Goal: Task Accomplishment & Management: Manage account settings

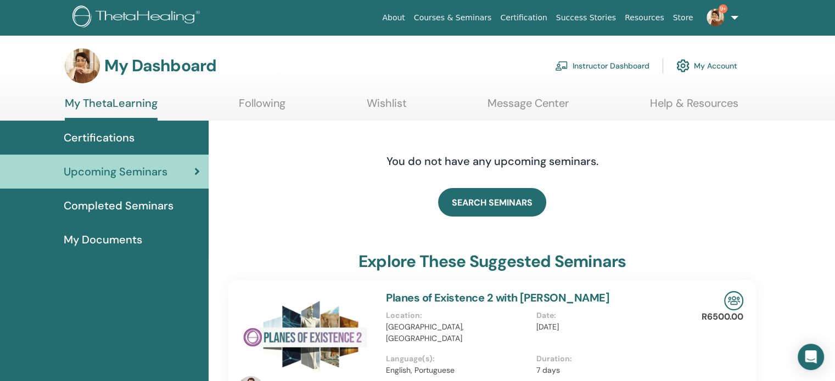
click at [603, 65] on link "Instructor Dashboard" at bounding box center [602, 66] width 94 height 24
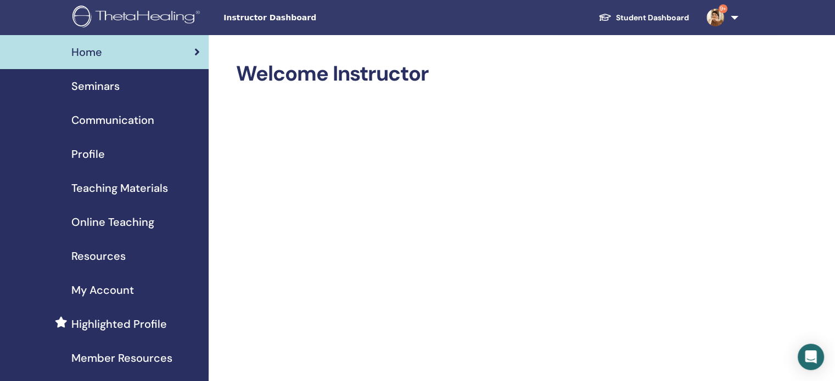
click at [81, 87] on span "Seminars" at bounding box center [95, 86] width 48 height 16
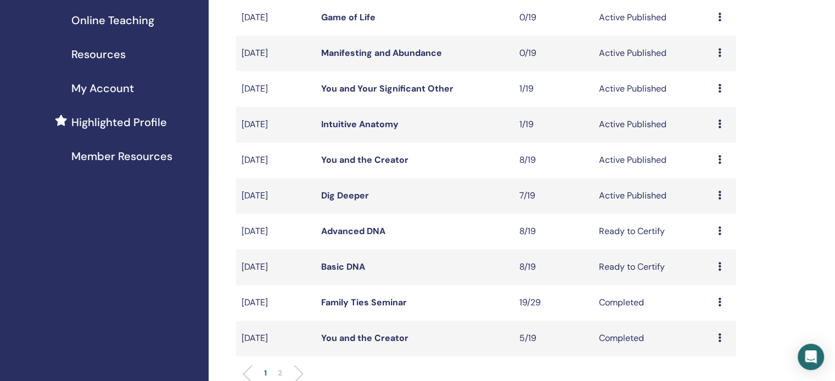
scroll to position [220, 0]
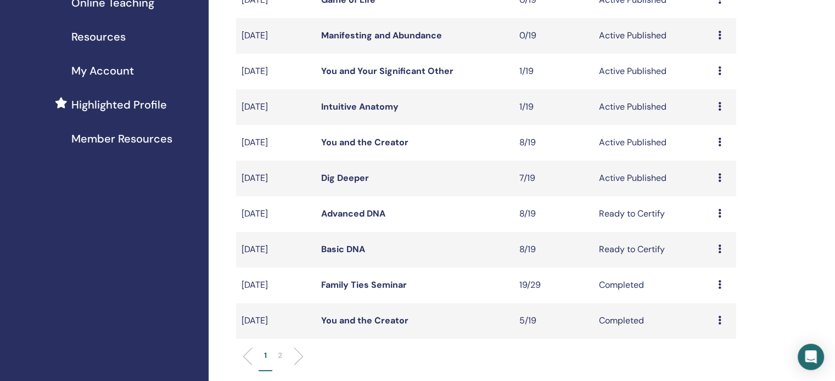
click at [368, 212] on link "Advanced DNA" at bounding box center [353, 214] width 64 height 12
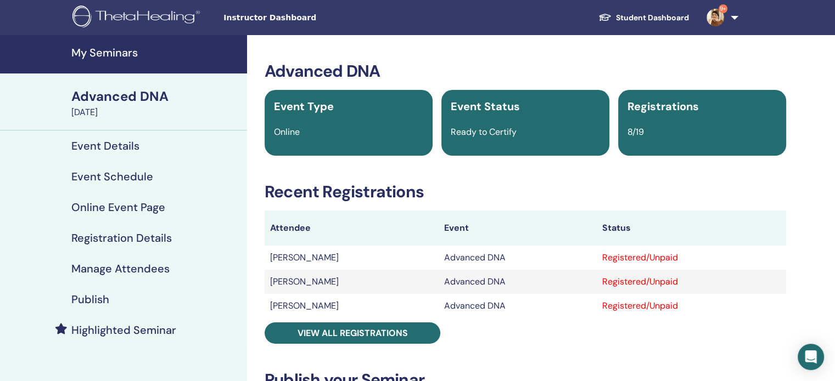
click at [117, 269] on h4 "Manage Attendees" at bounding box center [120, 268] width 98 height 13
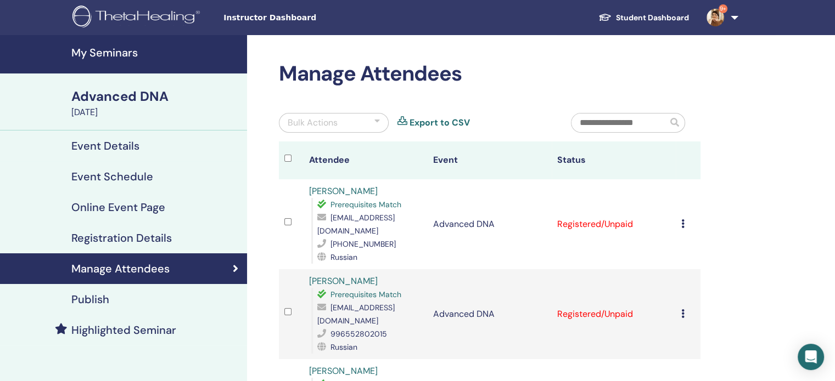
click at [683, 220] on icon at bounding box center [682, 224] width 3 height 9
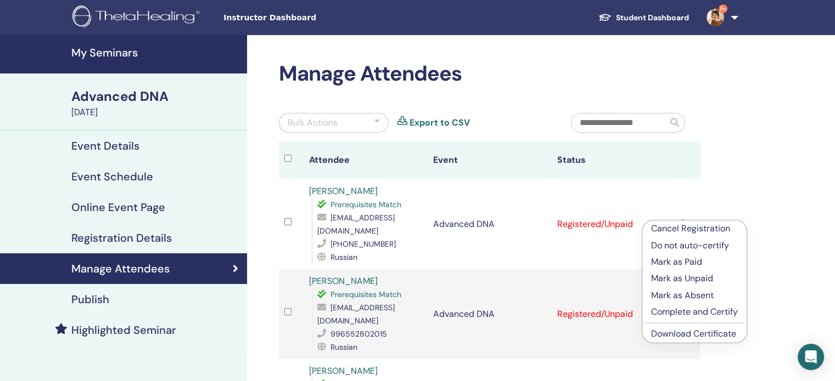
click at [687, 309] on p "Complete and Certify" at bounding box center [694, 312] width 87 height 13
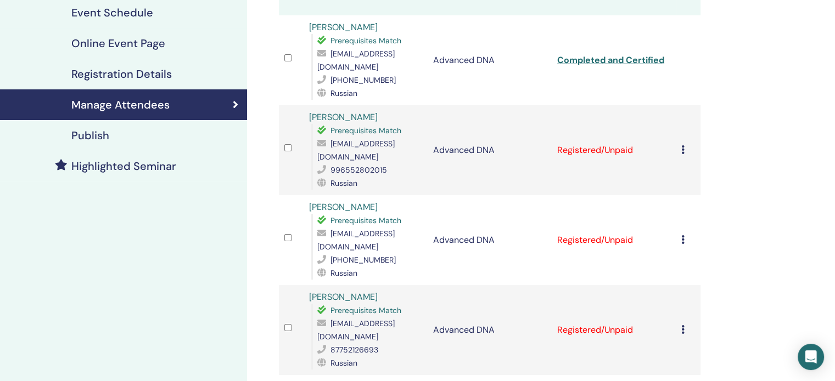
scroll to position [165, 0]
click at [683, 145] on icon at bounding box center [682, 149] width 3 height 9
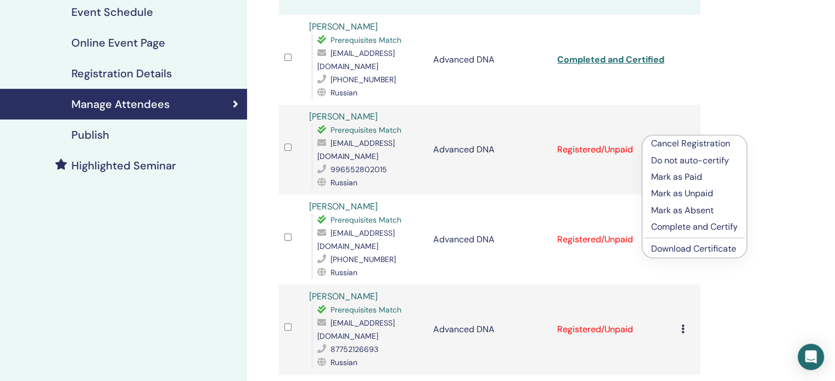
click at [666, 226] on p "Complete and Certify" at bounding box center [694, 227] width 87 height 13
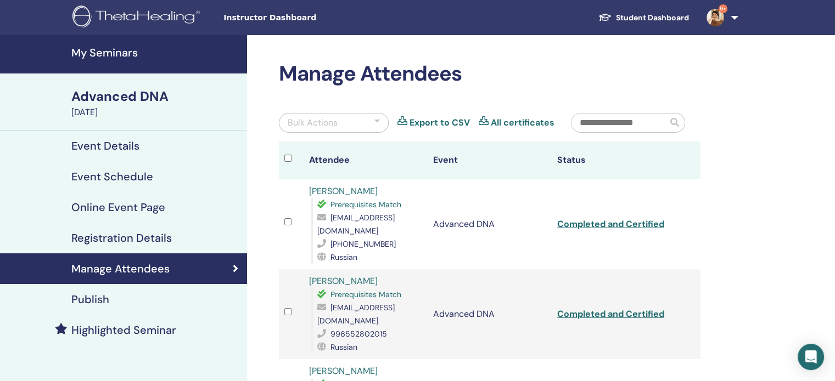
scroll to position [220, 0]
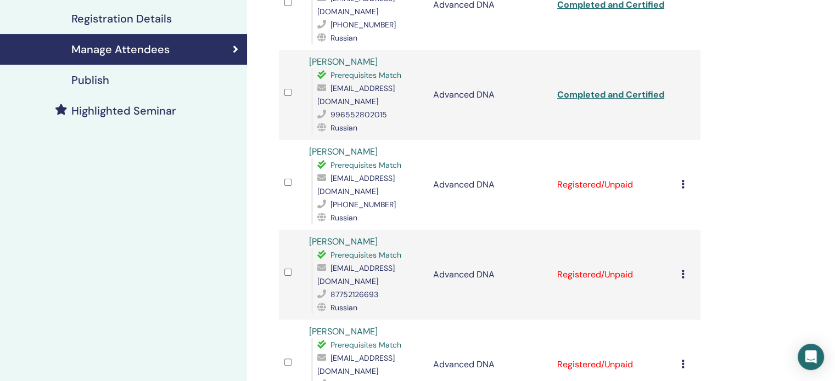
click at [683, 180] on icon at bounding box center [682, 184] width 3 height 9
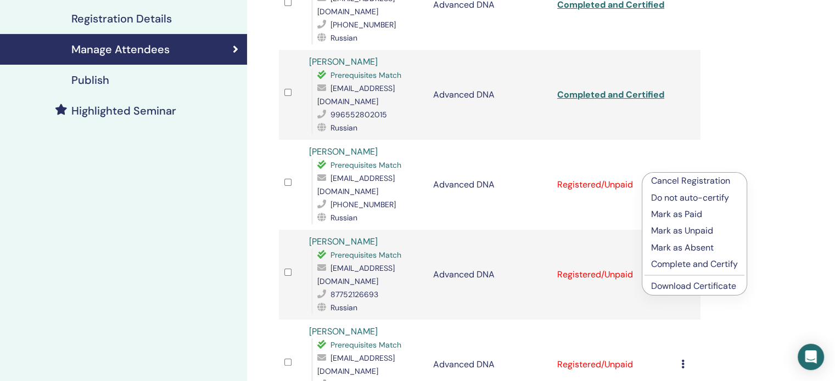
click at [659, 266] on p "Complete and Certify" at bounding box center [694, 264] width 87 height 13
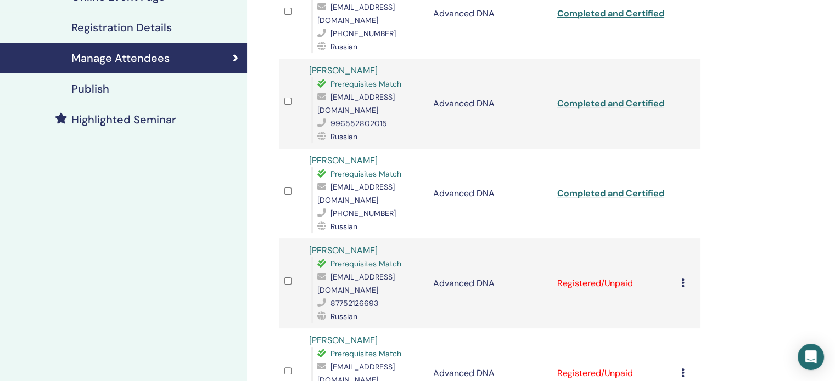
scroll to position [220, 0]
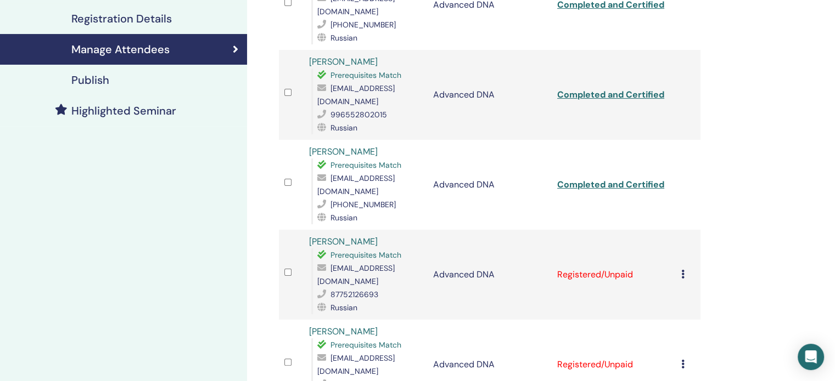
click at [683, 270] on icon at bounding box center [682, 274] width 3 height 9
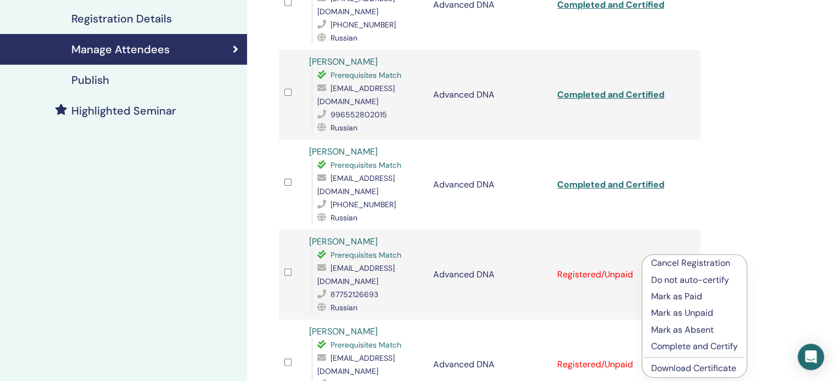
click at [673, 342] on p "Complete and Certify" at bounding box center [694, 346] width 87 height 13
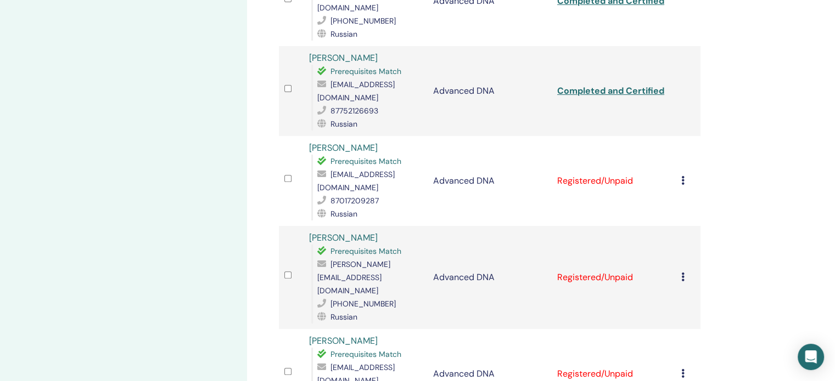
scroll to position [439, 0]
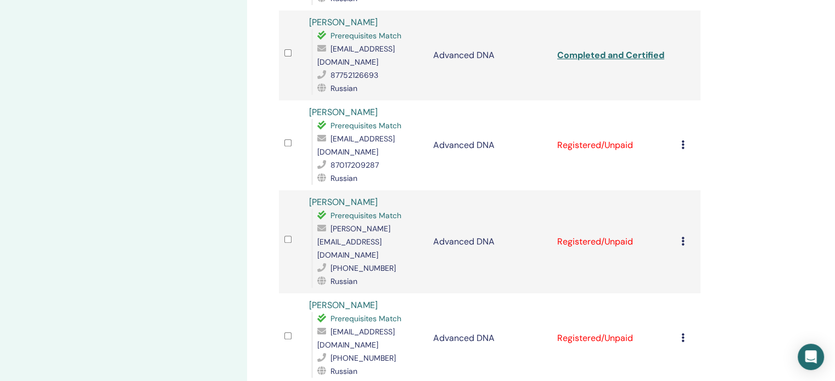
click at [682, 141] on icon at bounding box center [682, 145] width 3 height 9
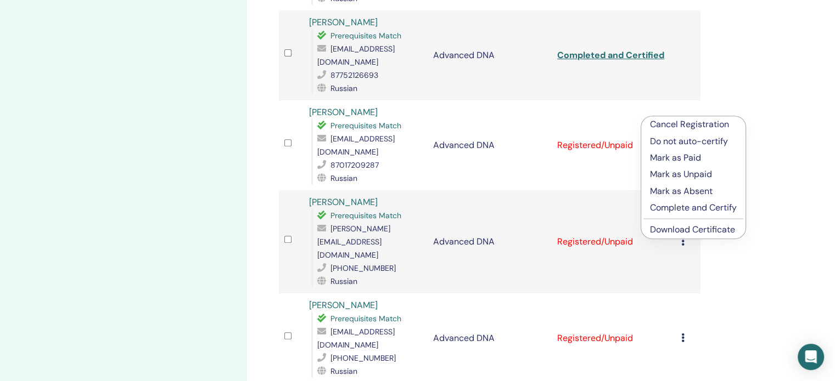
click at [669, 204] on p "Complete and Certify" at bounding box center [693, 207] width 87 height 13
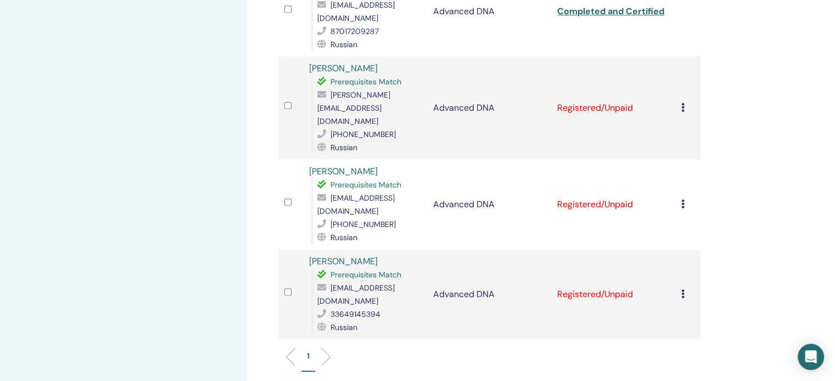
scroll to position [549, 0]
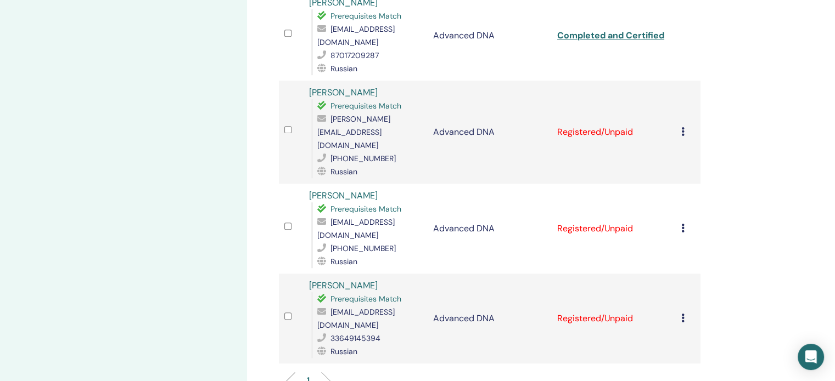
click at [681, 127] on icon at bounding box center [682, 131] width 3 height 9
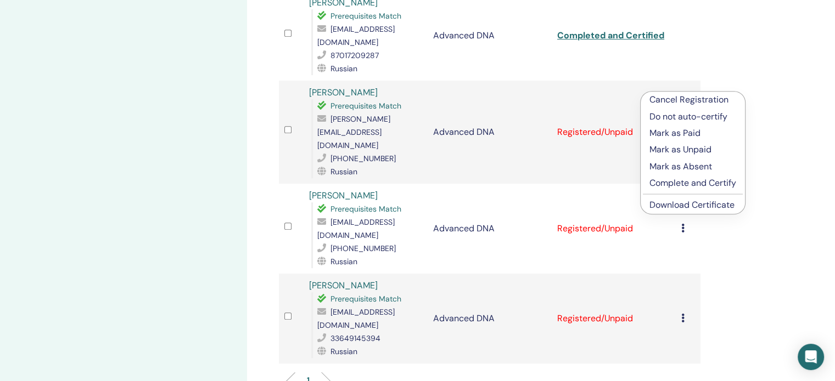
click at [677, 184] on p "Complete and Certify" at bounding box center [692, 183] width 87 height 13
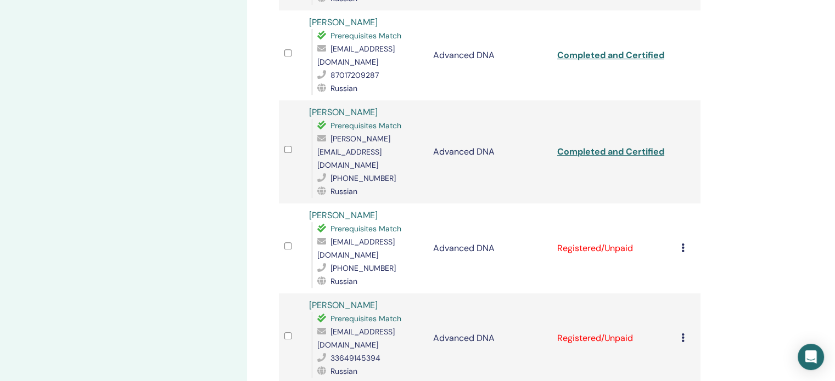
scroll to position [549, 0]
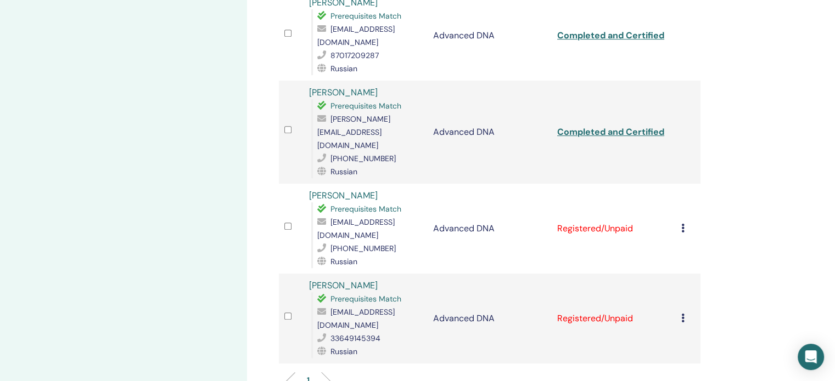
click at [682, 224] on icon at bounding box center [682, 228] width 3 height 9
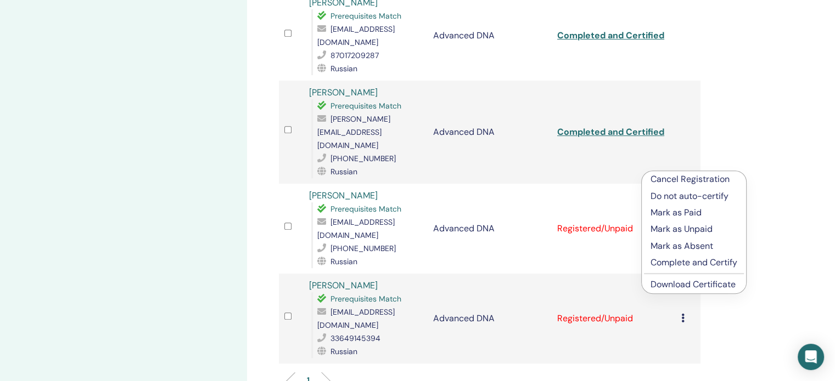
click at [655, 263] on p "Complete and Certify" at bounding box center [693, 262] width 87 height 13
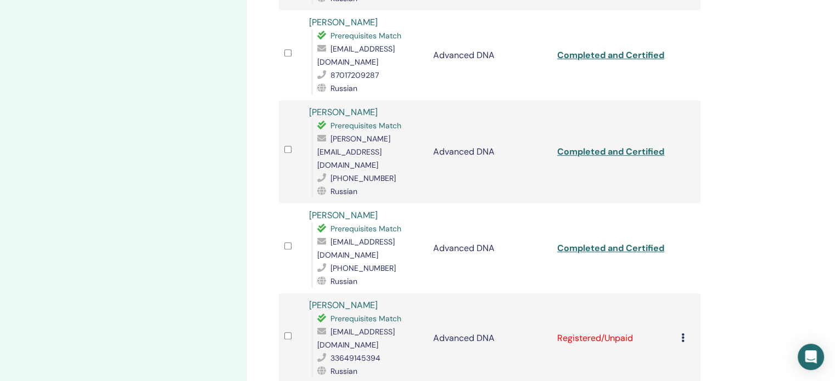
scroll to position [549, 0]
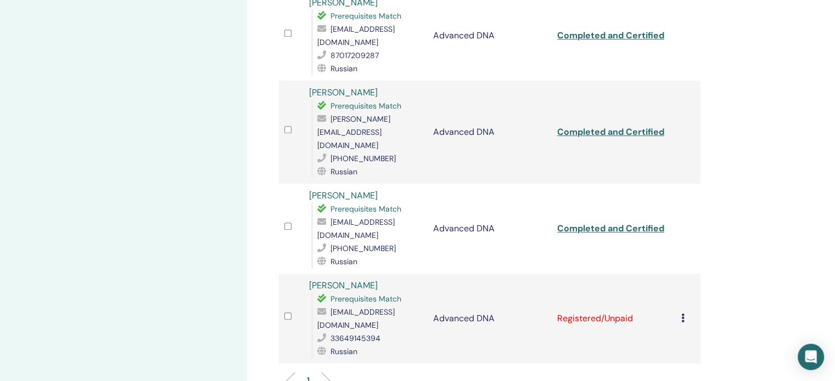
click at [682, 314] on icon at bounding box center [682, 318] width 3 height 9
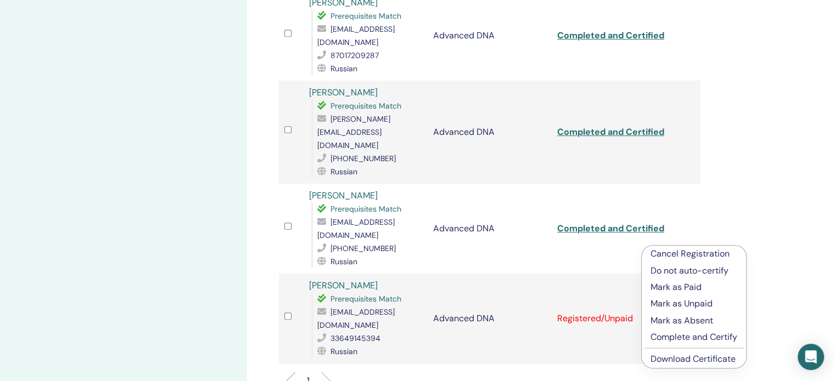
click at [663, 340] on p "Complete and Certify" at bounding box center [693, 337] width 87 height 13
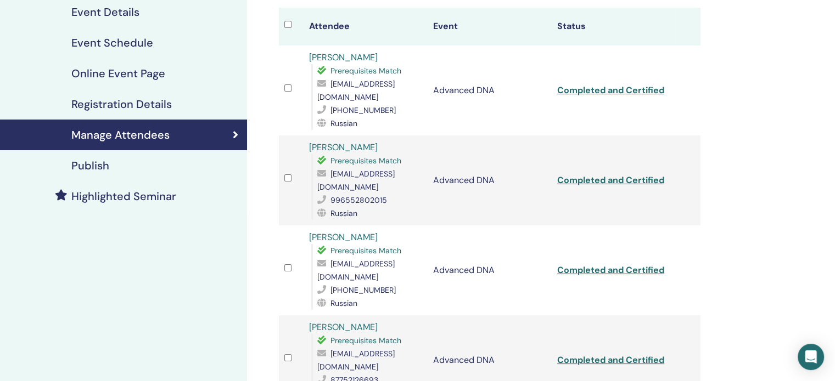
scroll to position [55, 0]
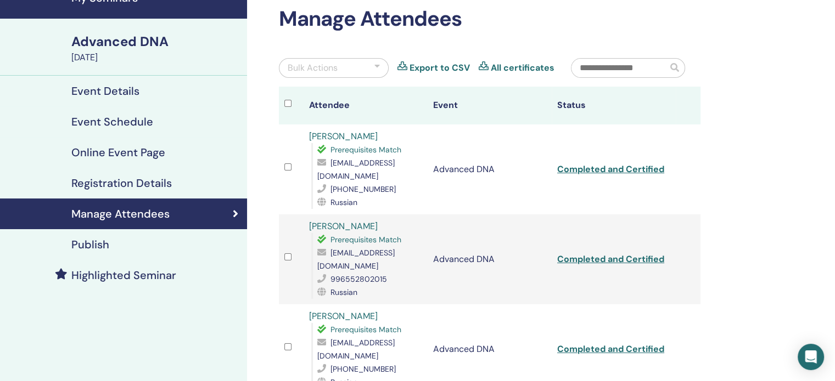
click at [120, 213] on h4 "Manage Attendees" at bounding box center [120, 213] width 98 height 13
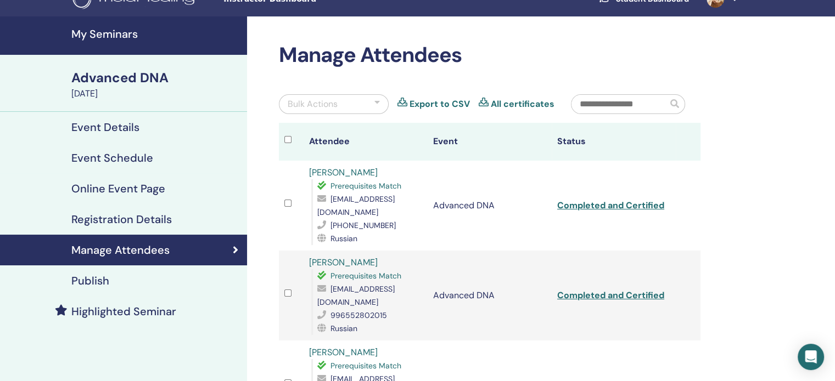
scroll to position [0, 0]
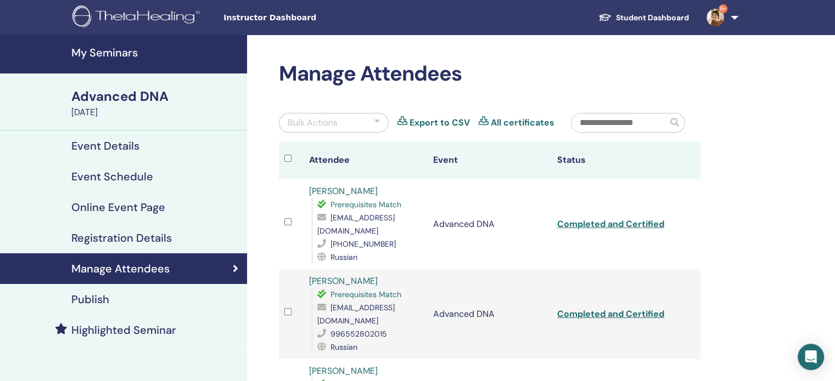
click at [109, 53] on h4 "My Seminars" at bounding box center [155, 52] width 169 height 13
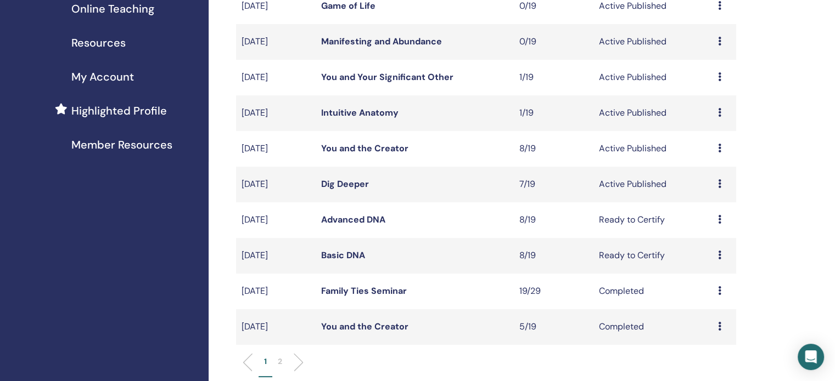
scroll to position [220, 0]
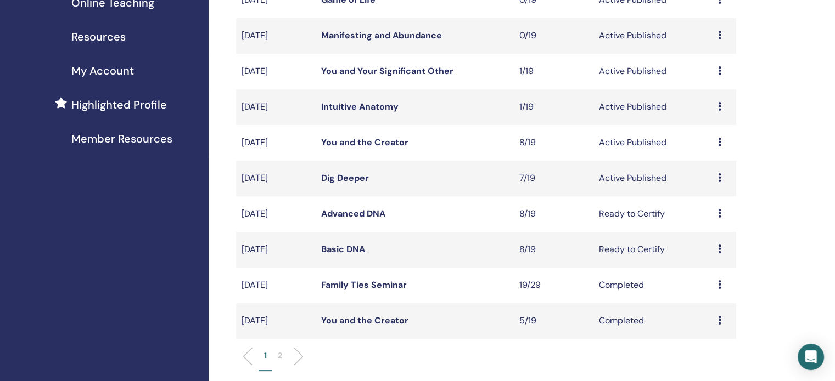
click at [353, 177] on link "Dig Deeper" at bounding box center [345, 178] width 48 height 12
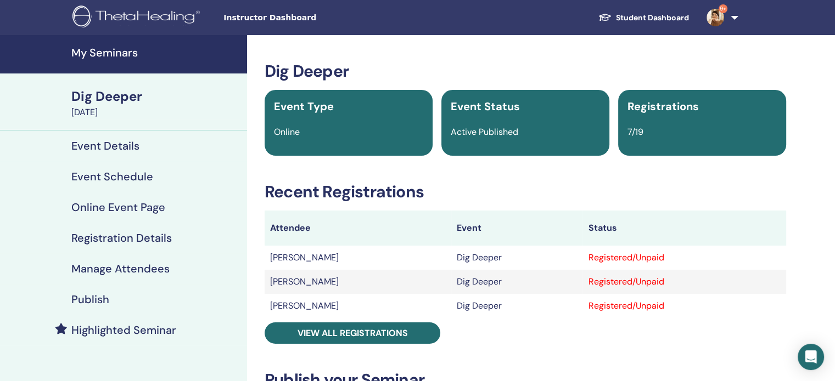
click at [159, 270] on h4 "Manage Attendees" at bounding box center [120, 268] width 98 height 13
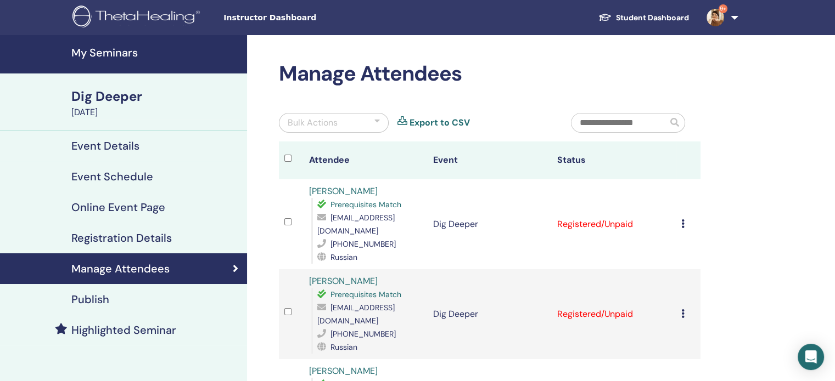
scroll to position [110, 0]
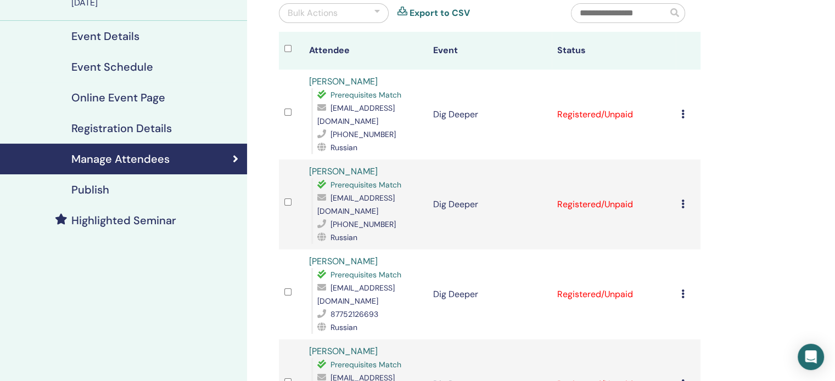
click at [681, 115] on icon at bounding box center [682, 114] width 3 height 9
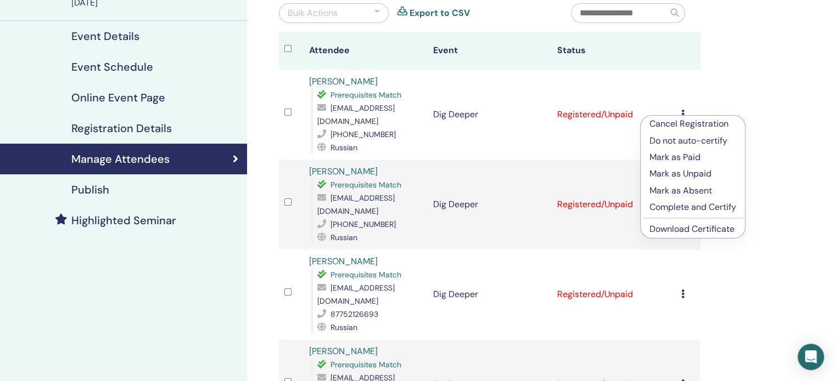
click at [674, 204] on p "Complete and Certify" at bounding box center [692, 207] width 87 height 13
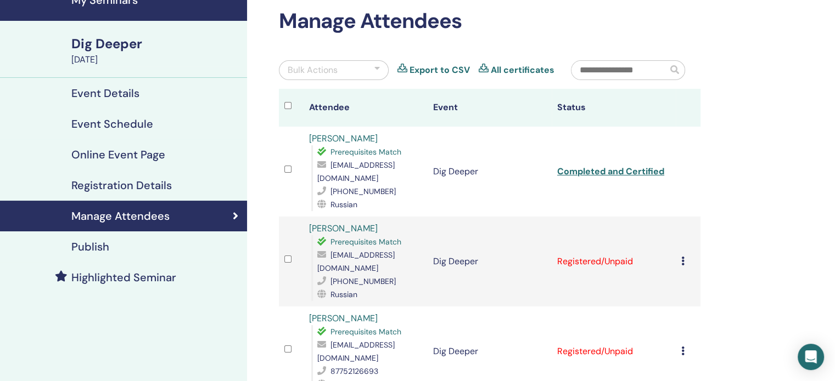
scroll to position [110, 0]
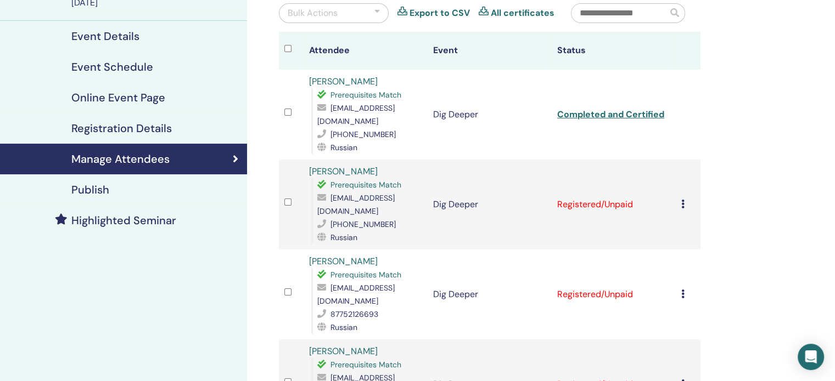
click at [683, 203] on icon at bounding box center [682, 204] width 3 height 9
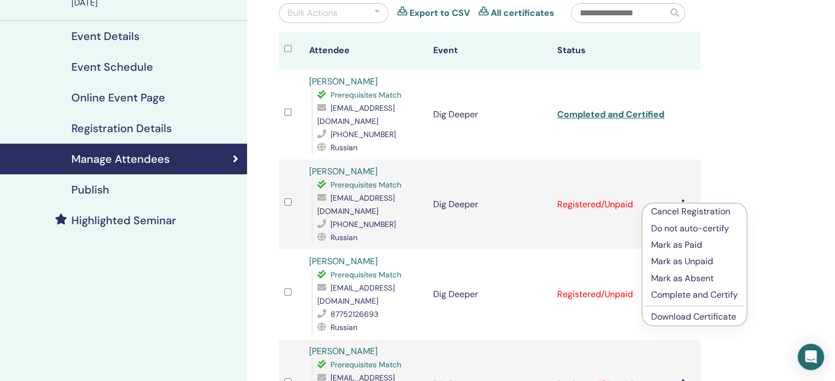
click at [687, 297] on p "Complete and Certify" at bounding box center [694, 295] width 87 height 13
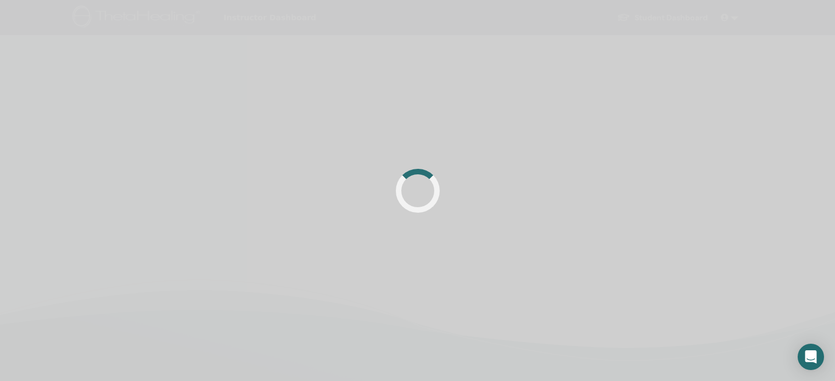
scroll to position [110, 0]
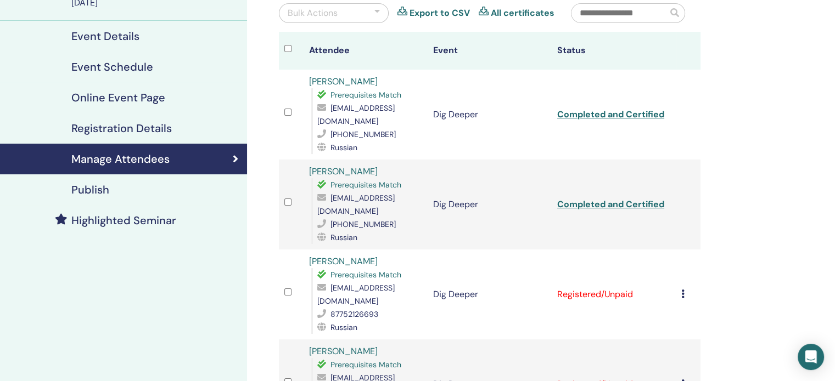
click at [683, 290] on icon at bounding box center [682, 294] width 3 height 9
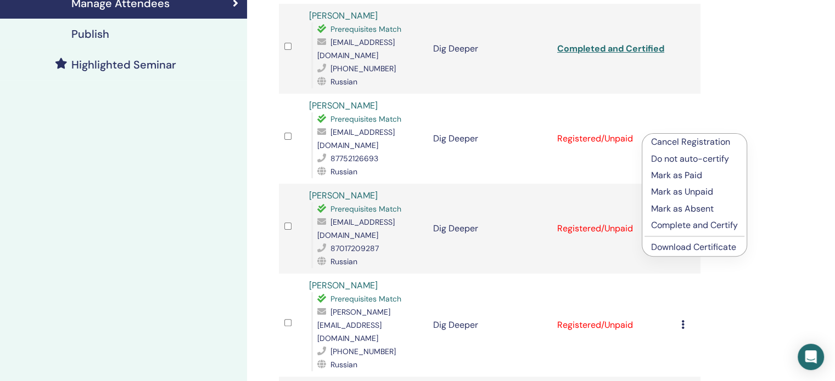
scroll to position [274, 0]
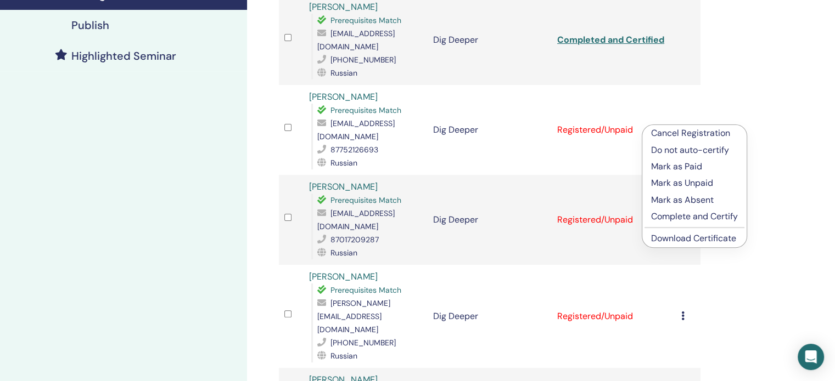
click at [682, 215] on p "Complete and Certify" at bounding box center [694, 216] width 87 height 13
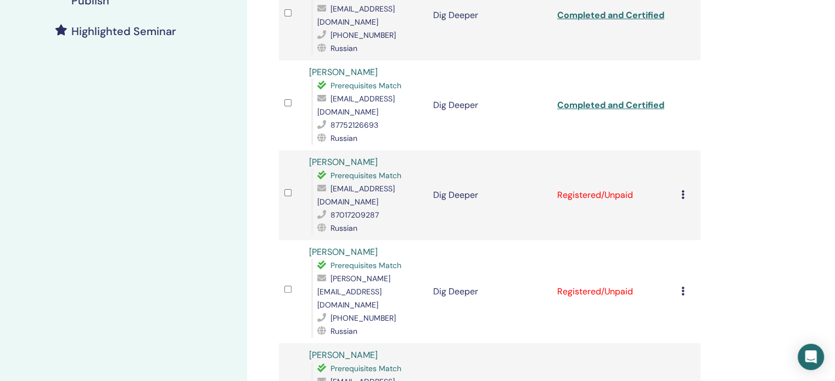
scroll to position [371, 0]
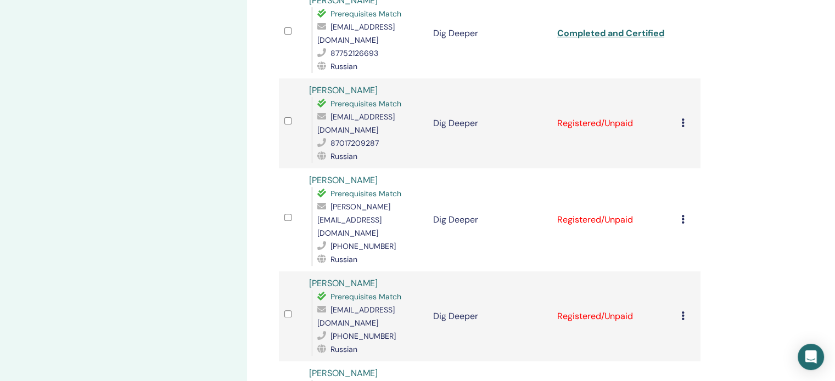
click at [682, 119] on icon at bounding box center [682, 123] width 3 height 9
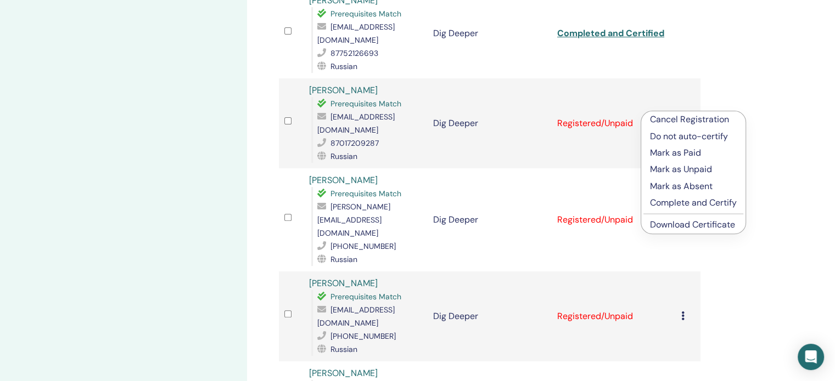
click at [671, 203] on p "Complete and Certify" at bounding box center [693, 202] width 87 height 13
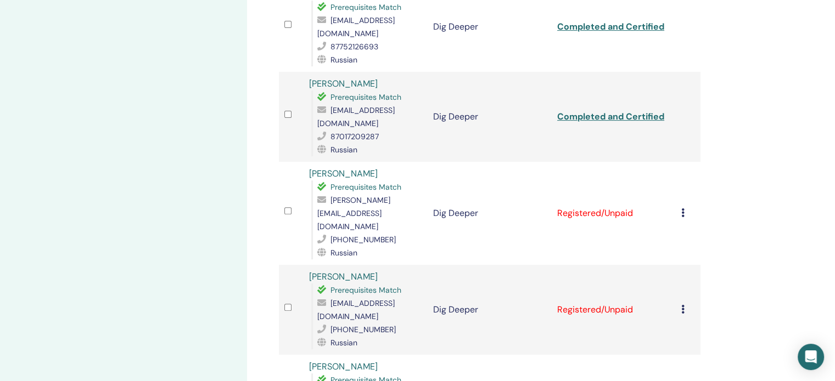
scroll to position [384, 0]
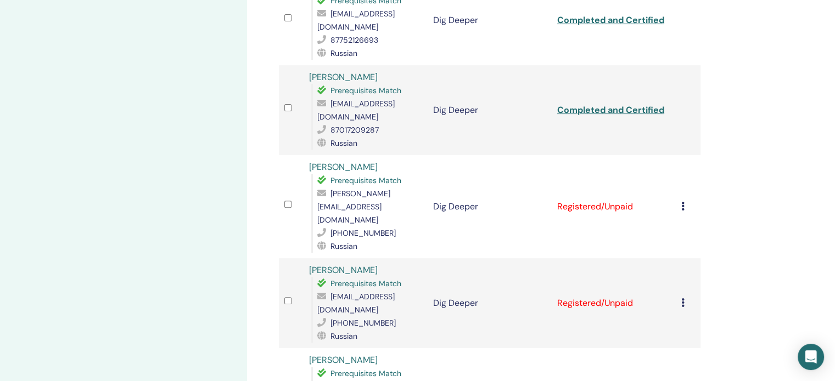
click at [682, 202] on icon at bounding box center [682, 206] width 3 height 9
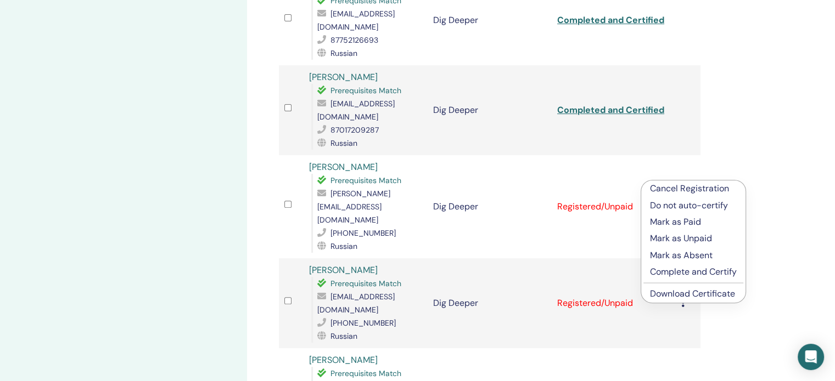
click at [671, 272] on p "Complete and Certify" at bounding box center [693, 272] width 87 height 13
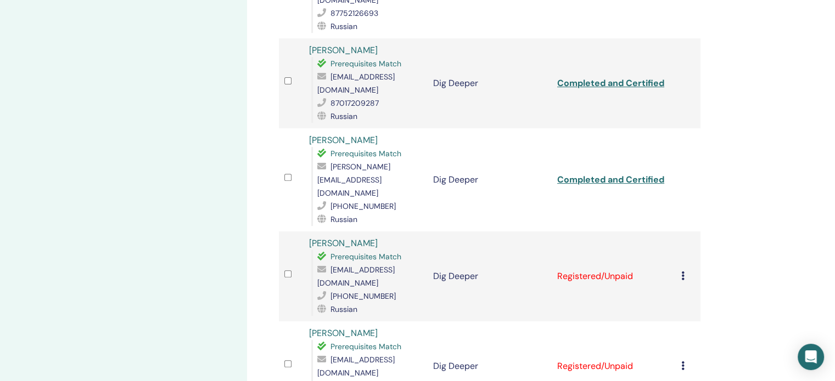
scroll to position [439, 0]
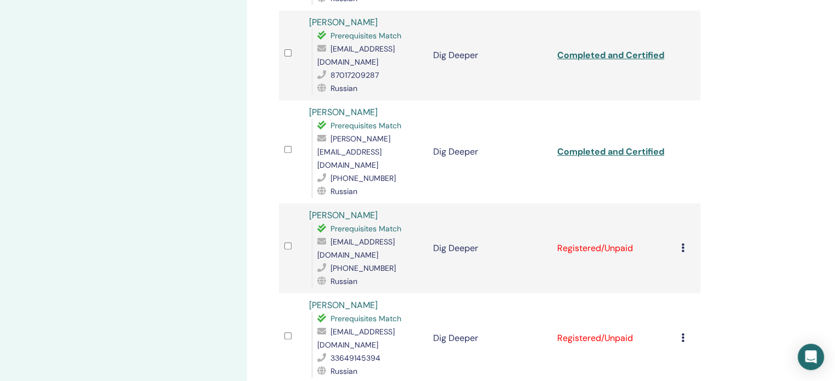
click at [682, 244] on icon at bounding box center [682, 248] width 3 height 9
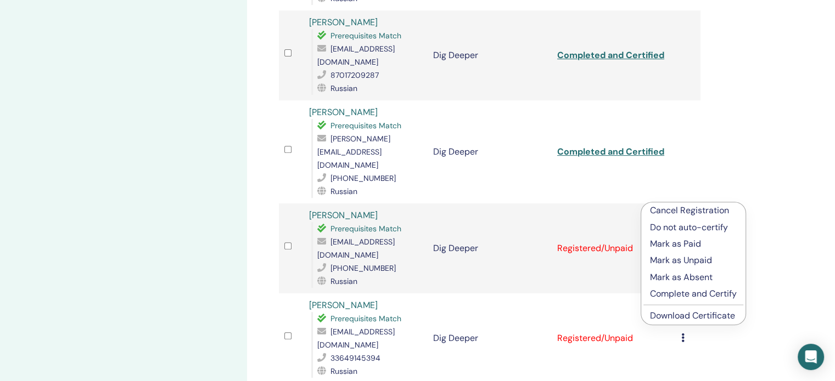
click at [661, 294] on p "Complete and Certify" at bounding box center [693, 294] width 87 height 13
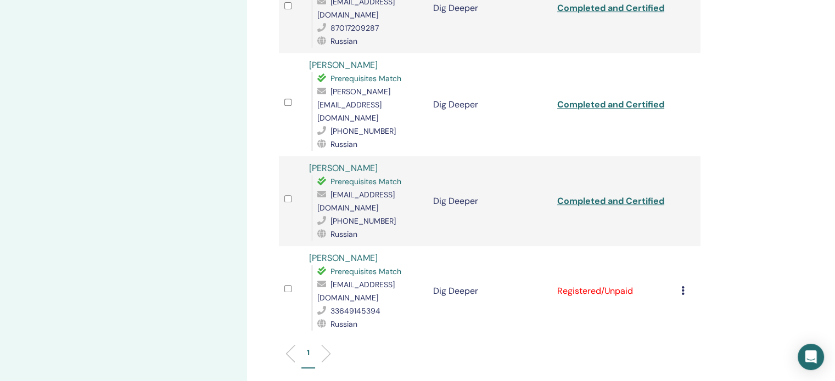
scroll to position [494, 0]
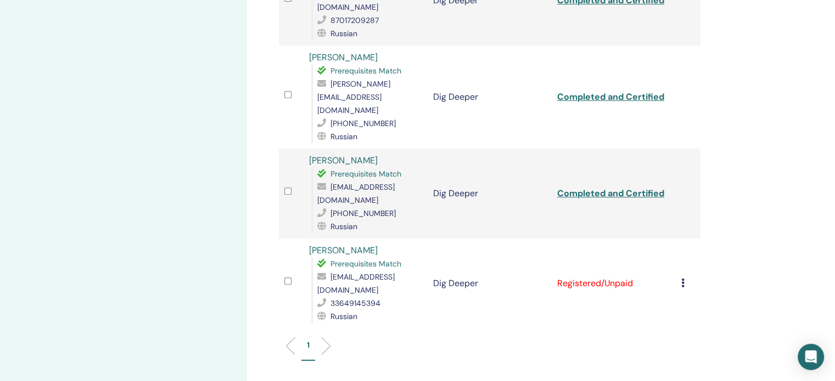
click at [683, 279] on icon at bounding box center [682, 283] width 3 height 9
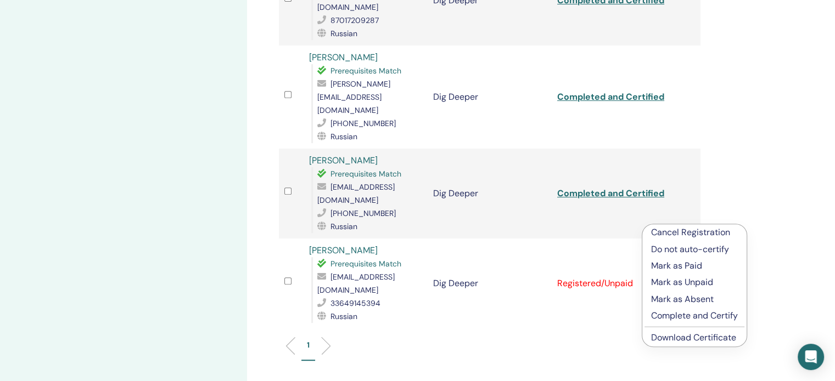
click at [678, 317] on p "Complete and Certify" at bounding box center [694, 316] width 87 height 13
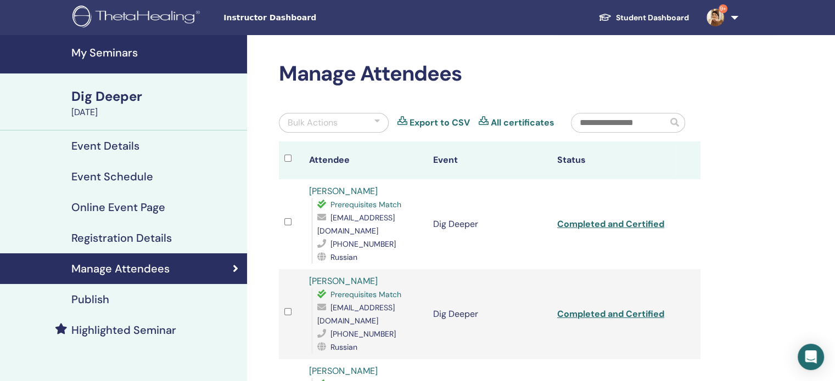
click at [81, 54] on h4 "My Seminars" at bounding box center [155, 52] width 169 height 13
